Goal: Navigation & Orientation: Find specific page/section

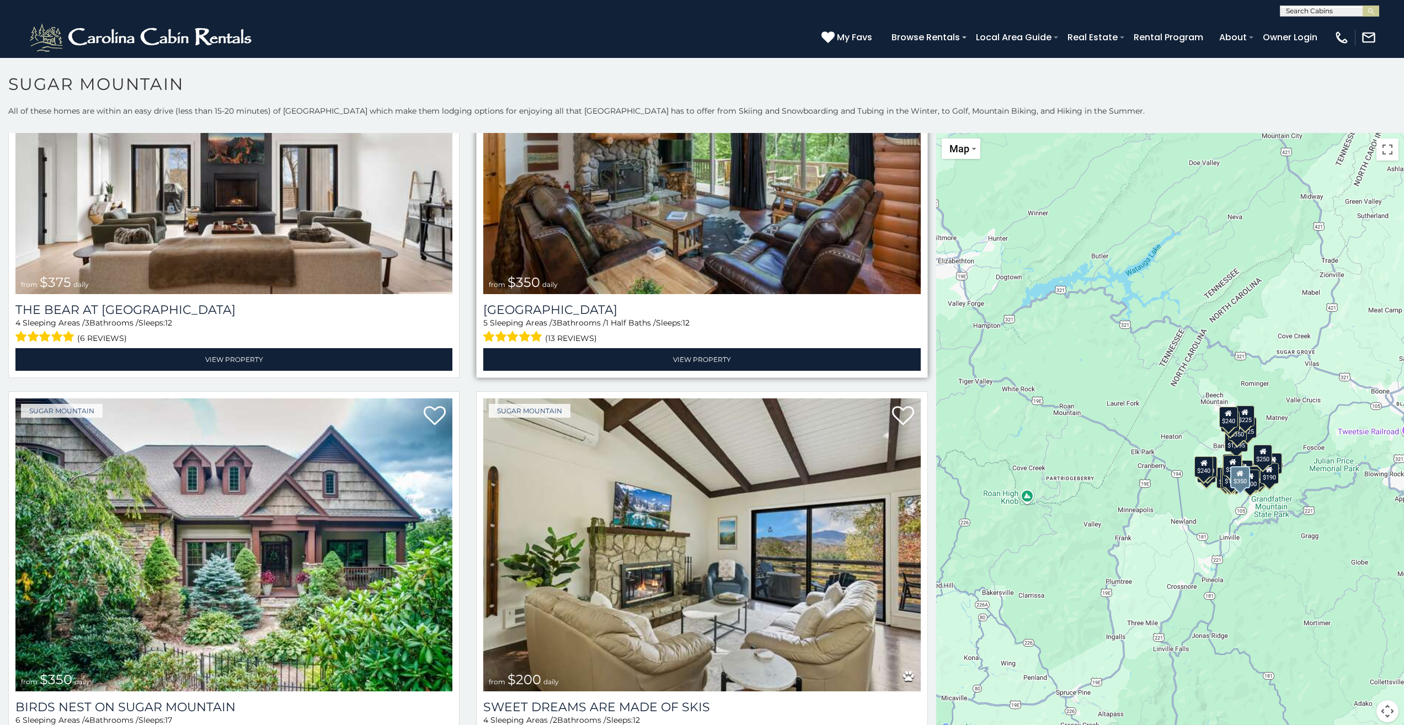
scroll to position [166, 0]
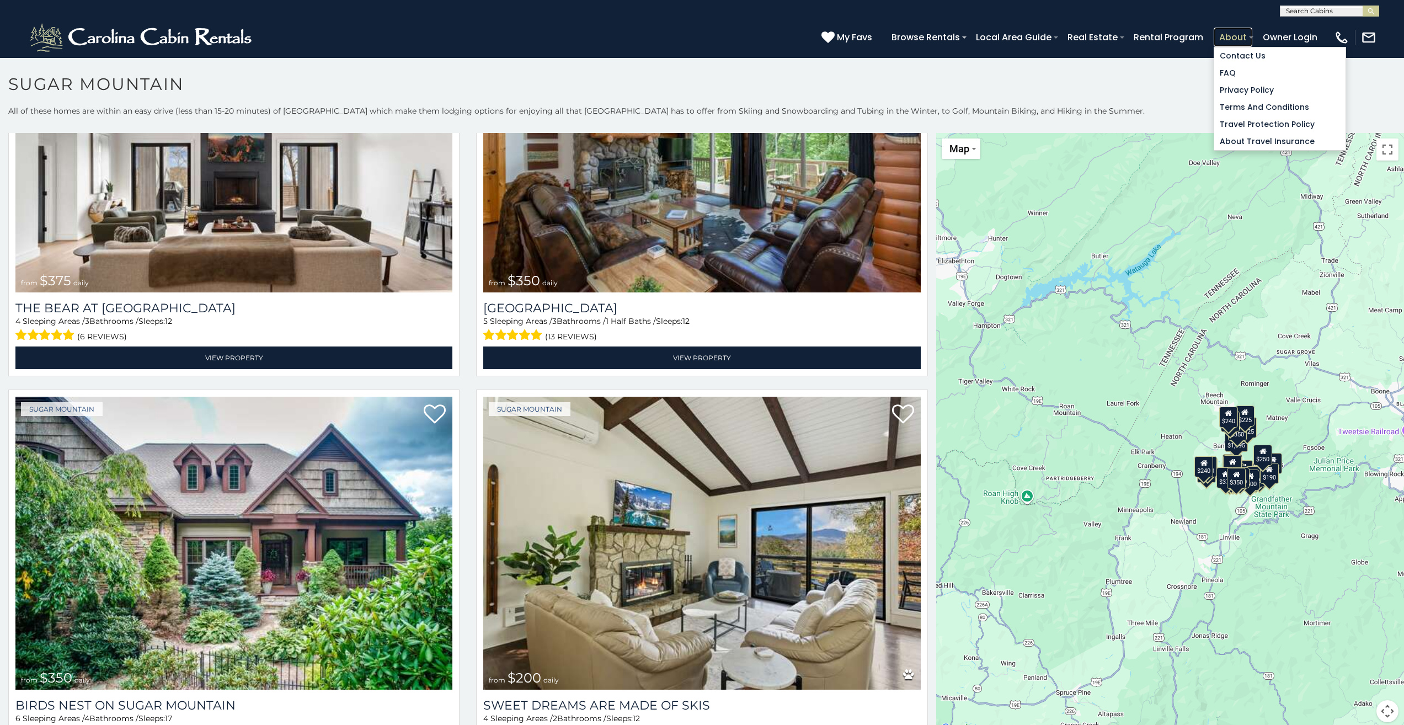
click at [1224, 35] on link "About" at bounding box center [1233, 37] width 39 height 19
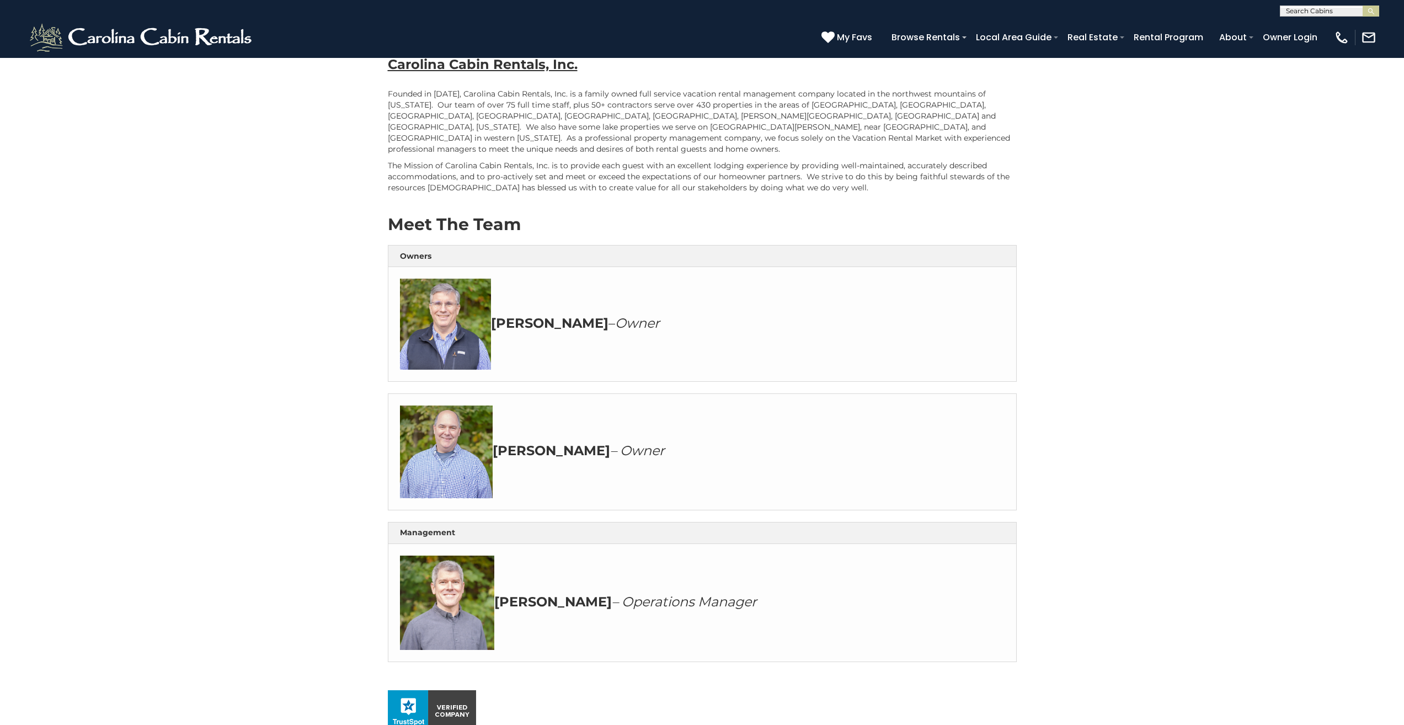
scroll to position [386, 0]
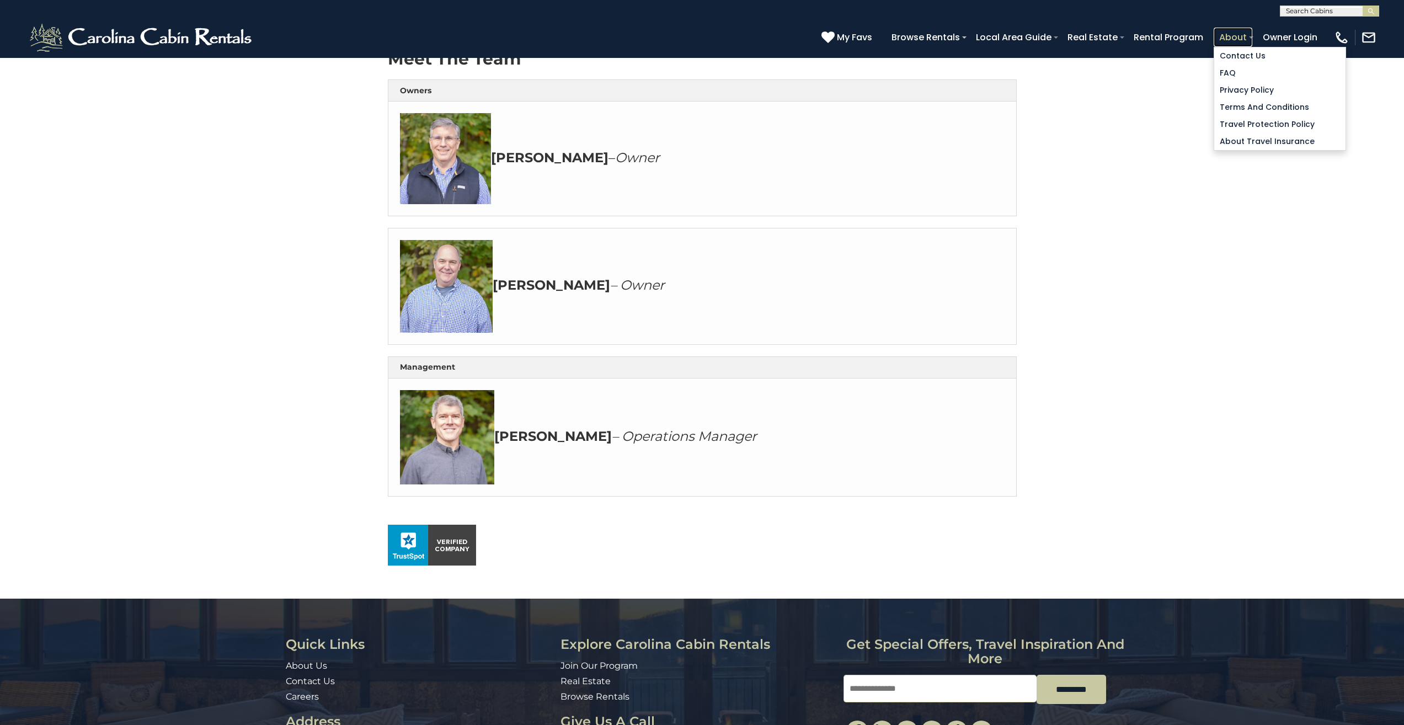
click at [1250, 40] on link "About" at bounding box center [1233, 37] width 39 height 19
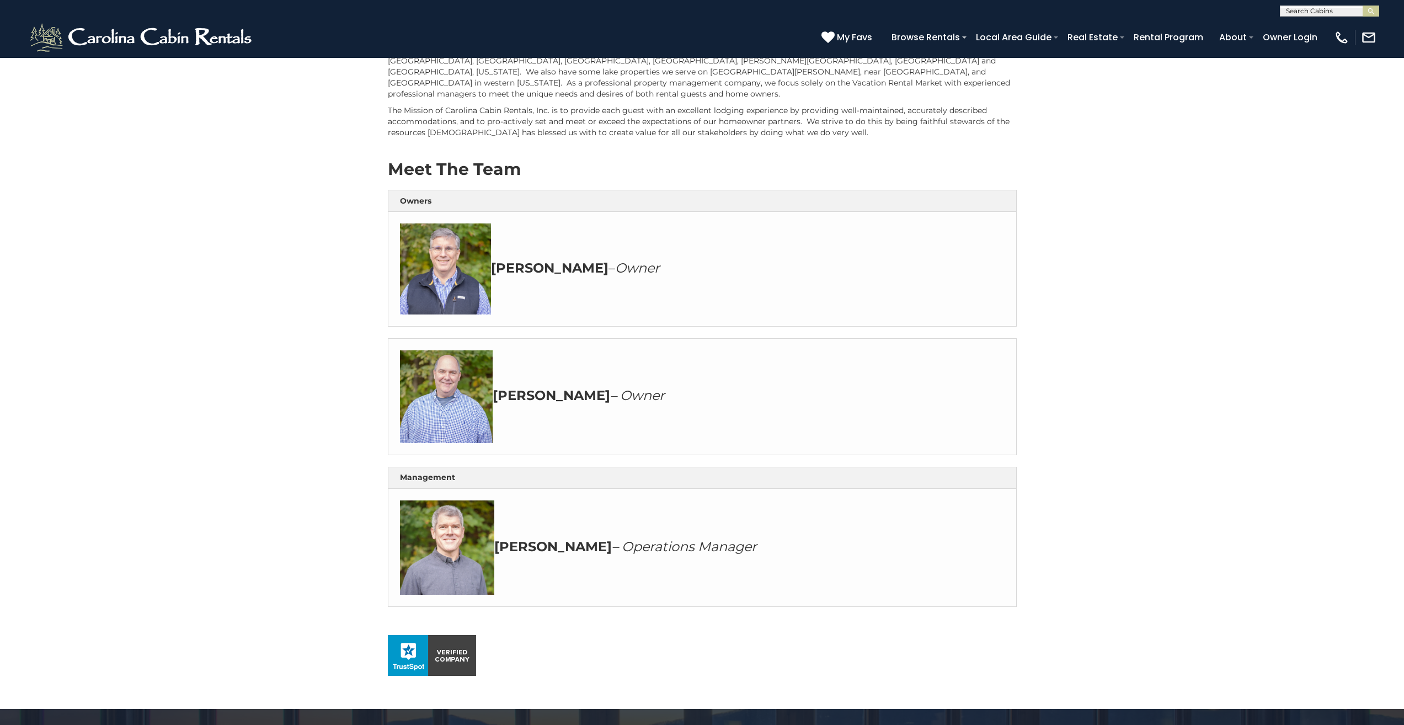
scroll to position [331, 0]
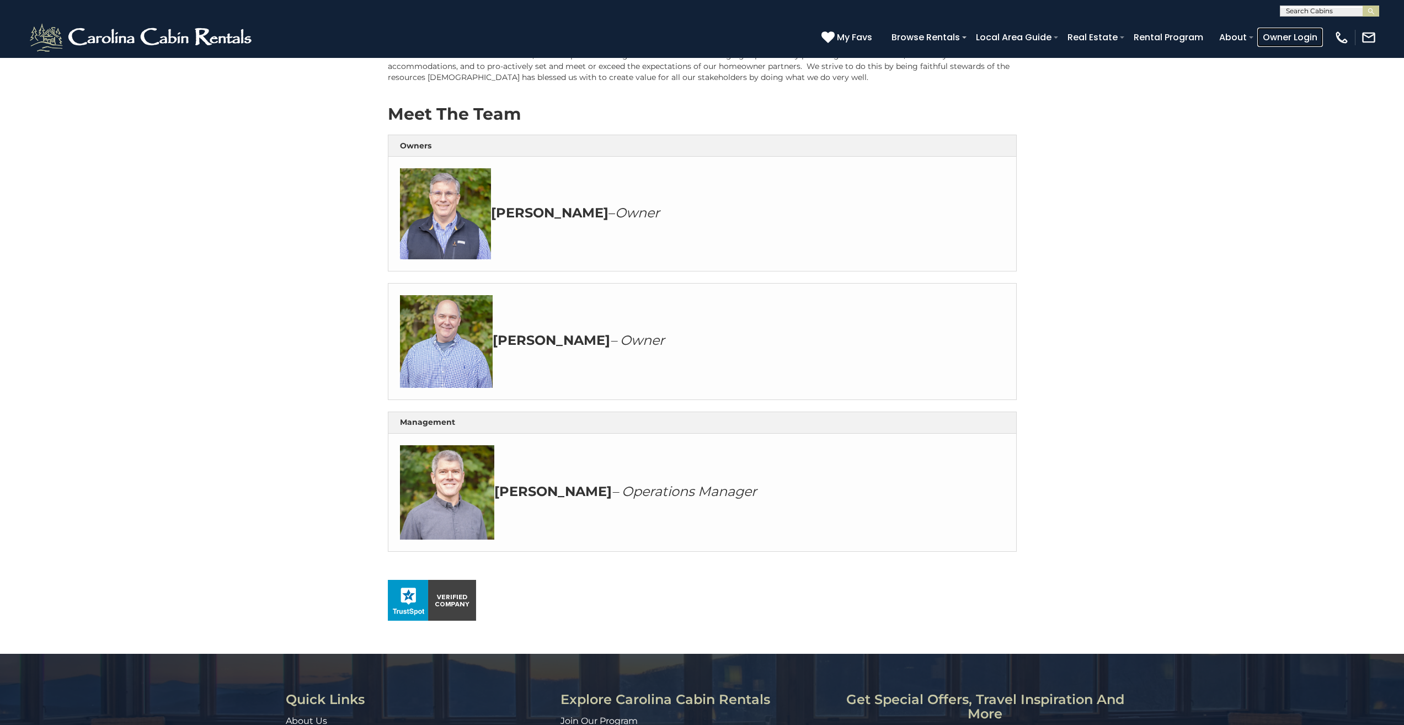
click at [1280, 38] on link "Owner Login" at bounding box center [1291, 37] width 66 height 19
